Goal: Information Seeking & Learning: Learn about a topic

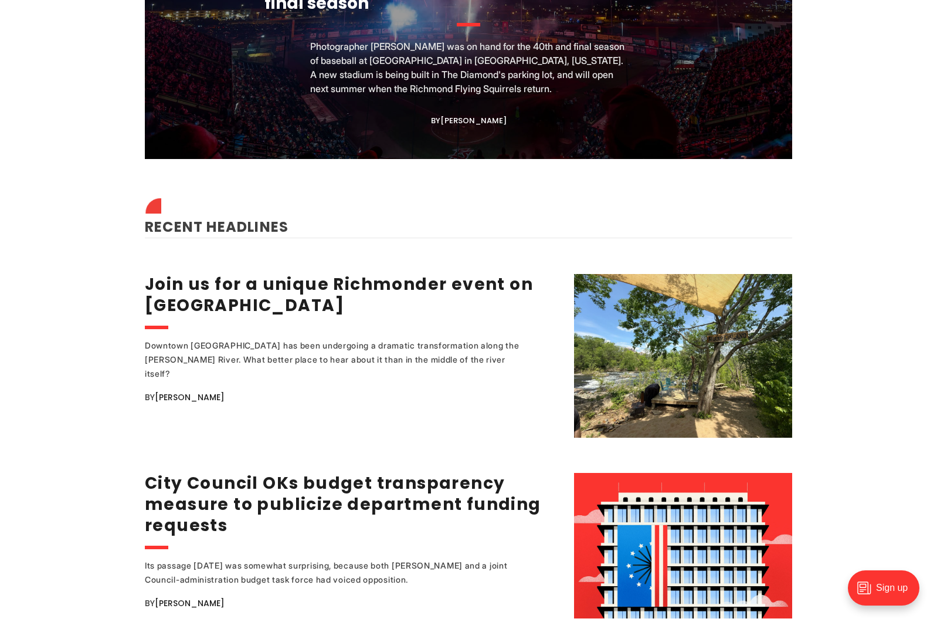
scroll to position [1349, 0]
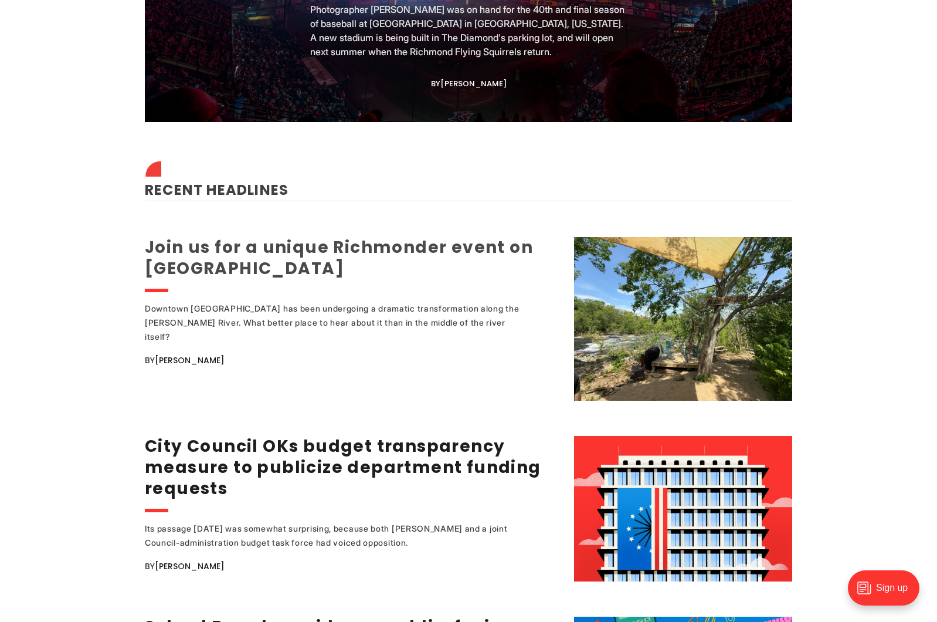
click at [240, 249] on link "Join us for a unique Richmonder event on [GEOGRAPHIC_DATA]" at bounding box center [339, 258] width 388 height 44
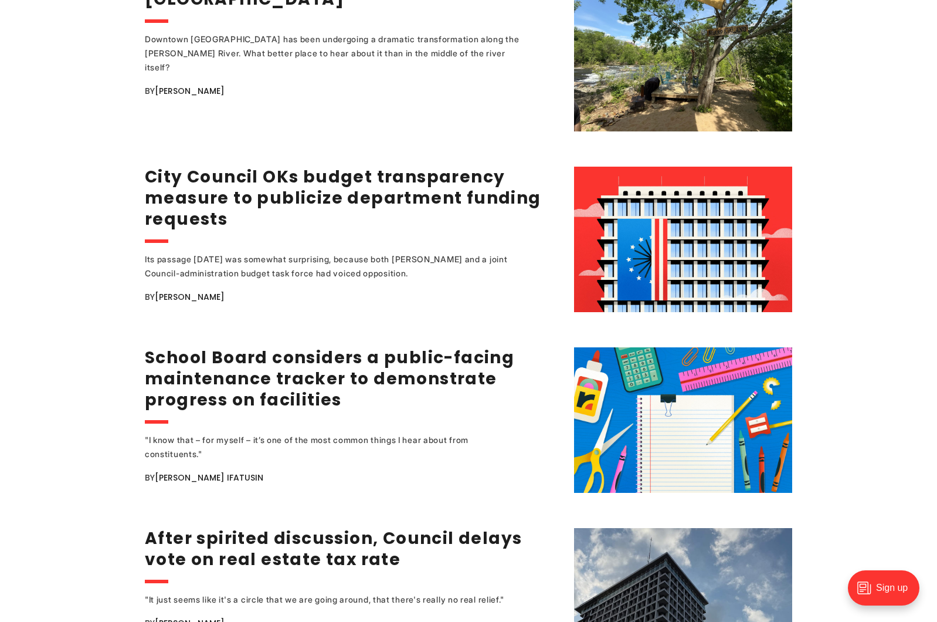
scroll to position [1290, 0]
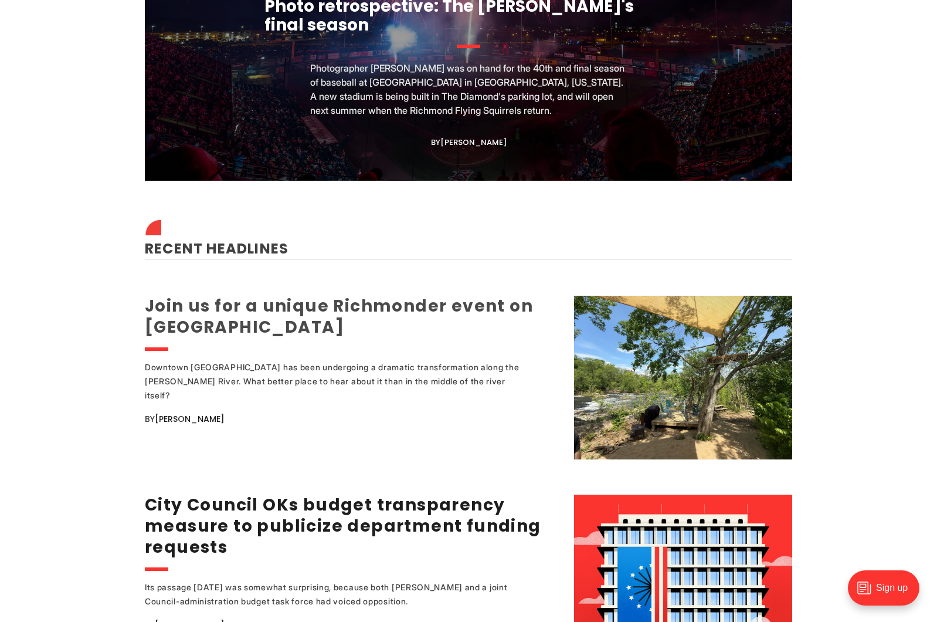
click at [381, 294] on link "Join us for a unique Richmonder event on [GEOGRAPHIC_DATA]" at bounding box center [339, 316] width 388 height 44
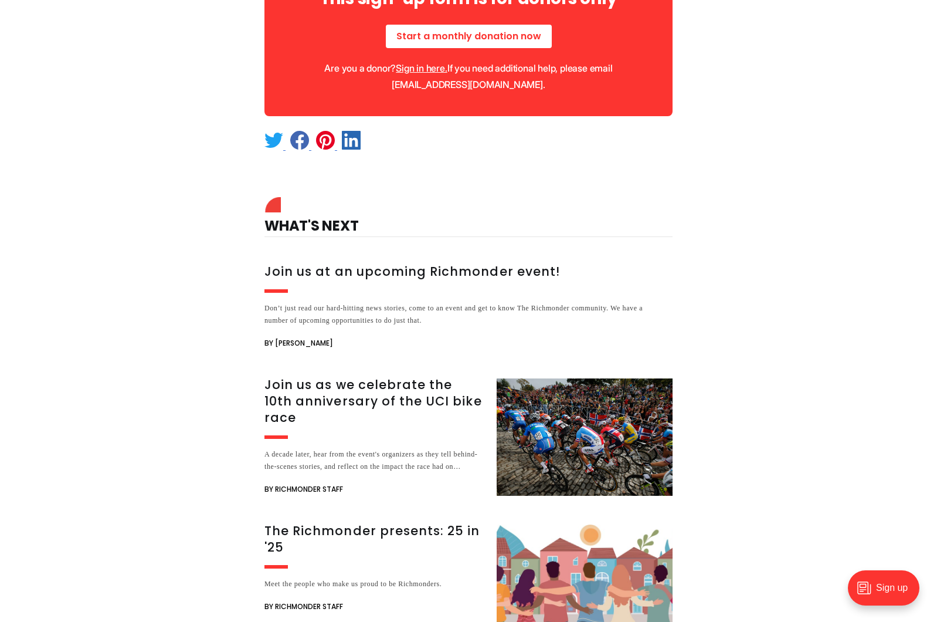
scroll to position [1055, 0]
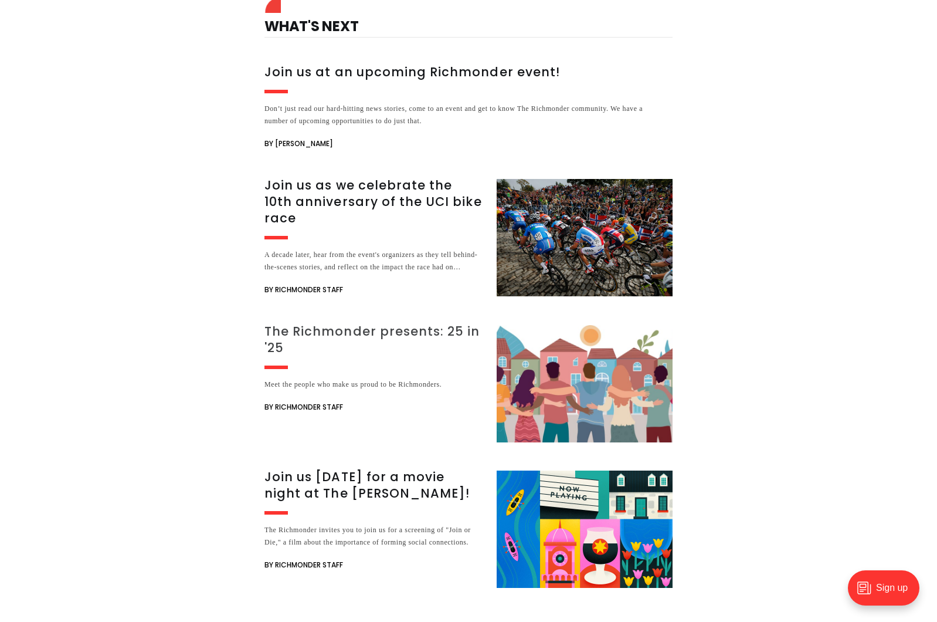
scroll to position [1114, 0]
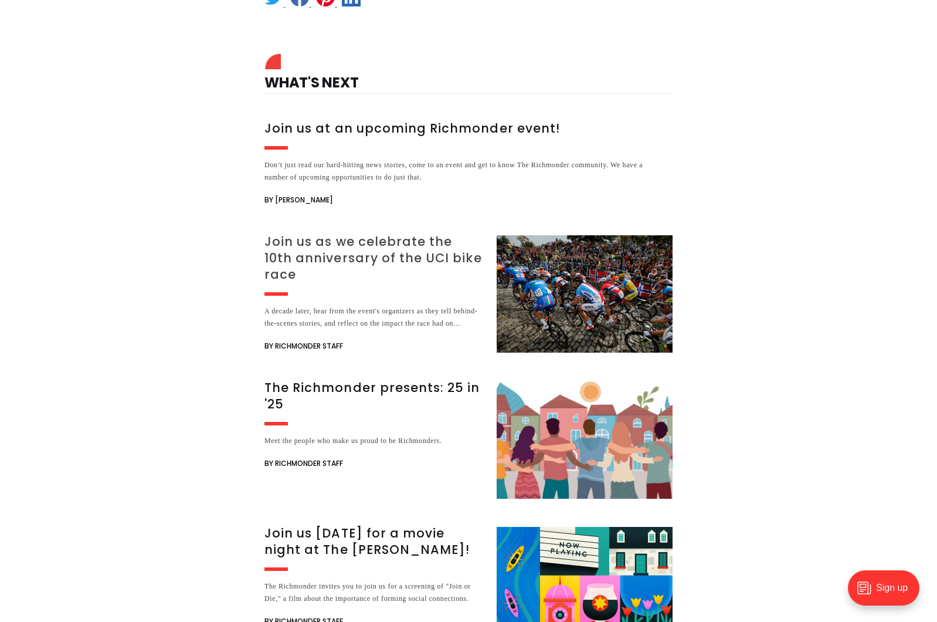
click at [374, 260] on h3 "Join us as we celebrate the 10th anniversary of the UCI bike race" at bounding box center [373, 257] width 218 height 49
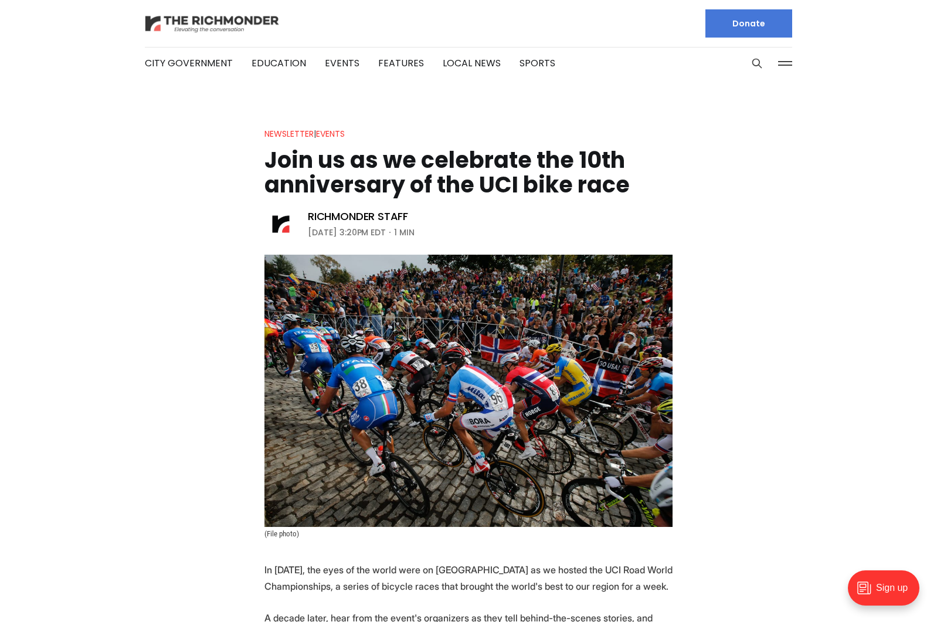
click at [260, 29] on img at bounding box center [212, 23] width 135 height 21
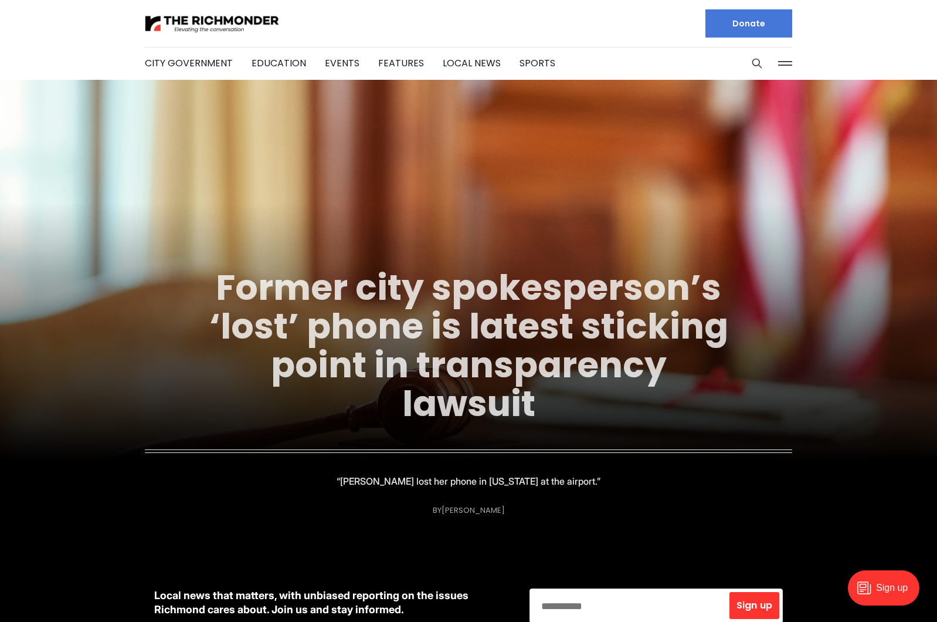
click at [457, 282] on link "Former city spokesperson’s ‘lost’ phone is latest sticking point in transparenc…" at bounding box center [468, 345] width 519 height 165
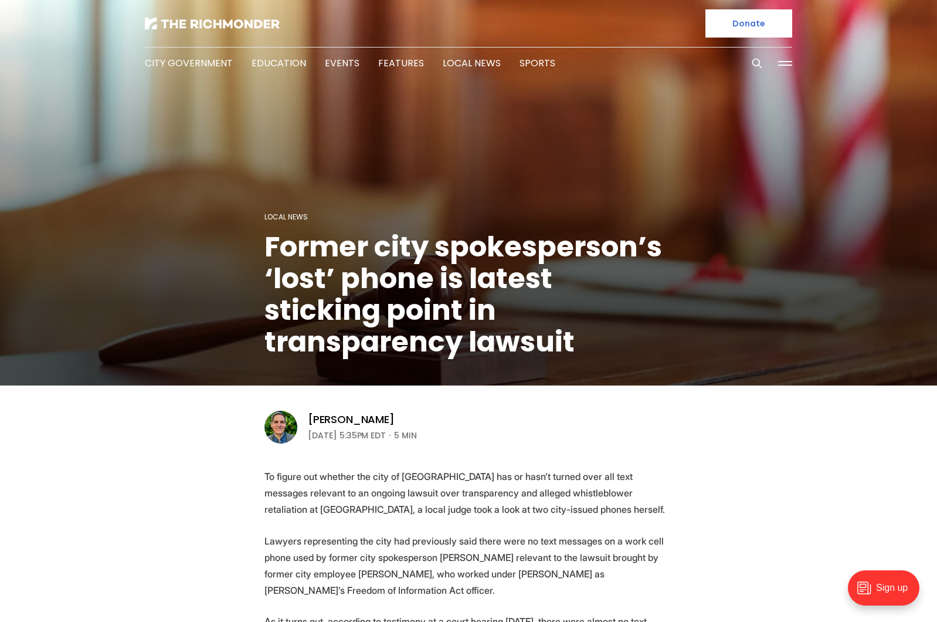
scroll to position [235, 0]
